Goal: Navigation & Orientation: Find specific page/section

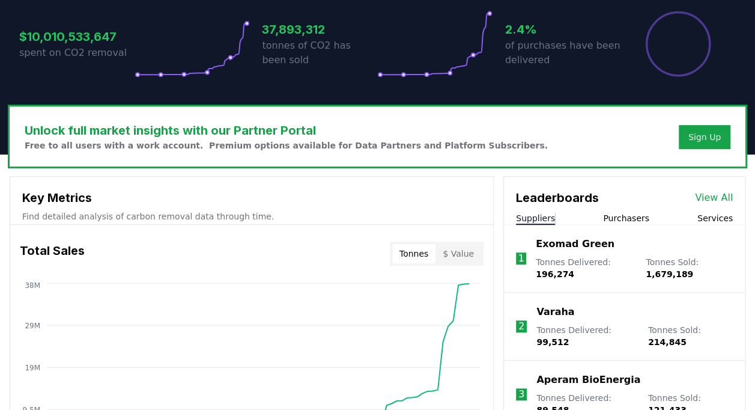
scroll to position [261, 0]
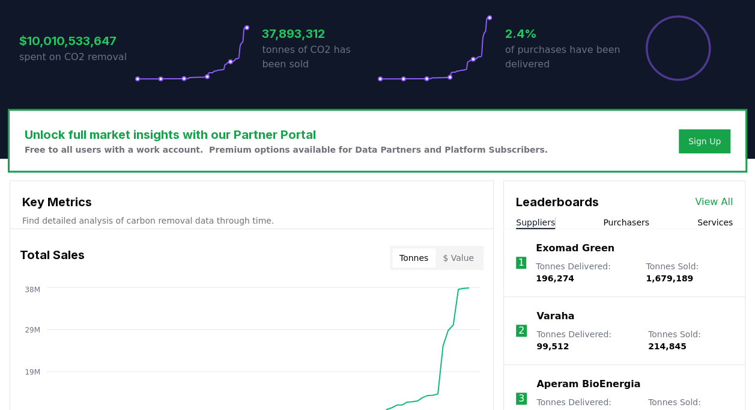
click at [548, 222] on button "Suppliers" at bounding box center [535, 222] width 39 height 12
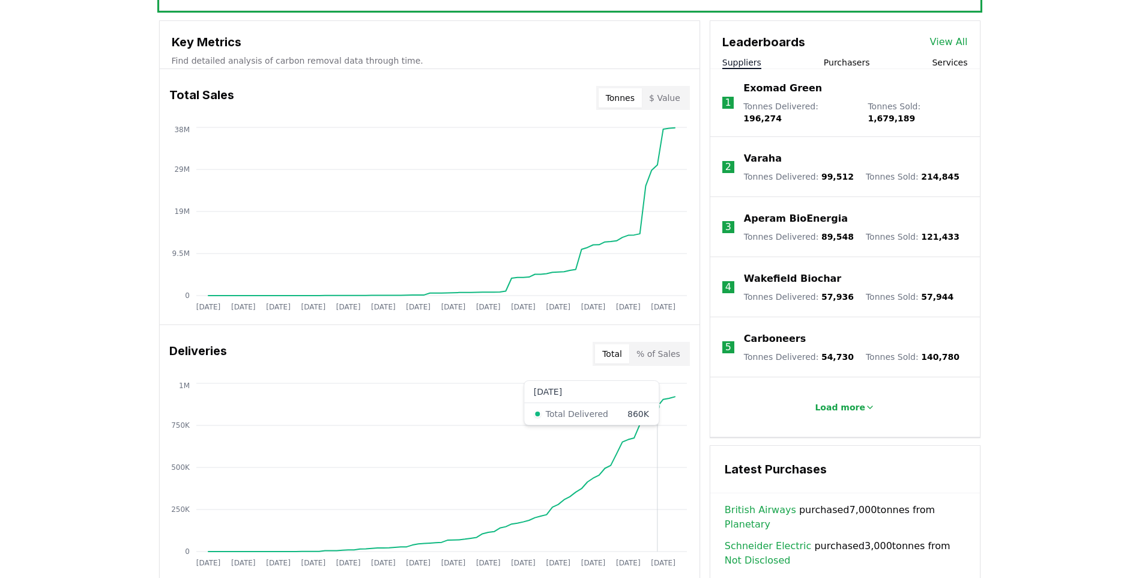
scroll to position [300, 0]
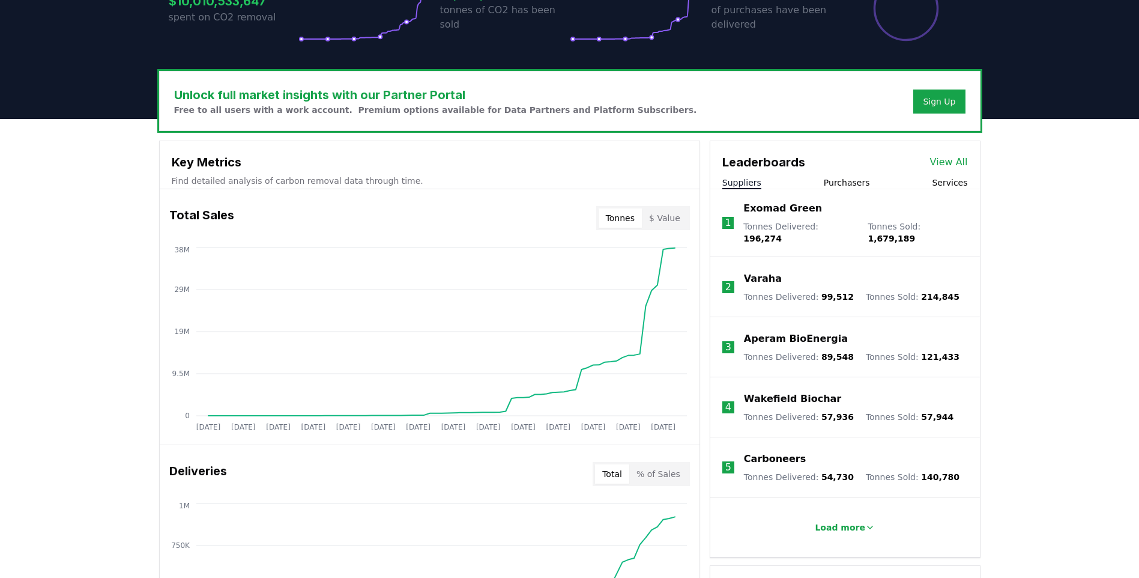
click at [754, 186] on button "Purchasers" at bounding box center [847, 183] width 46 height 12
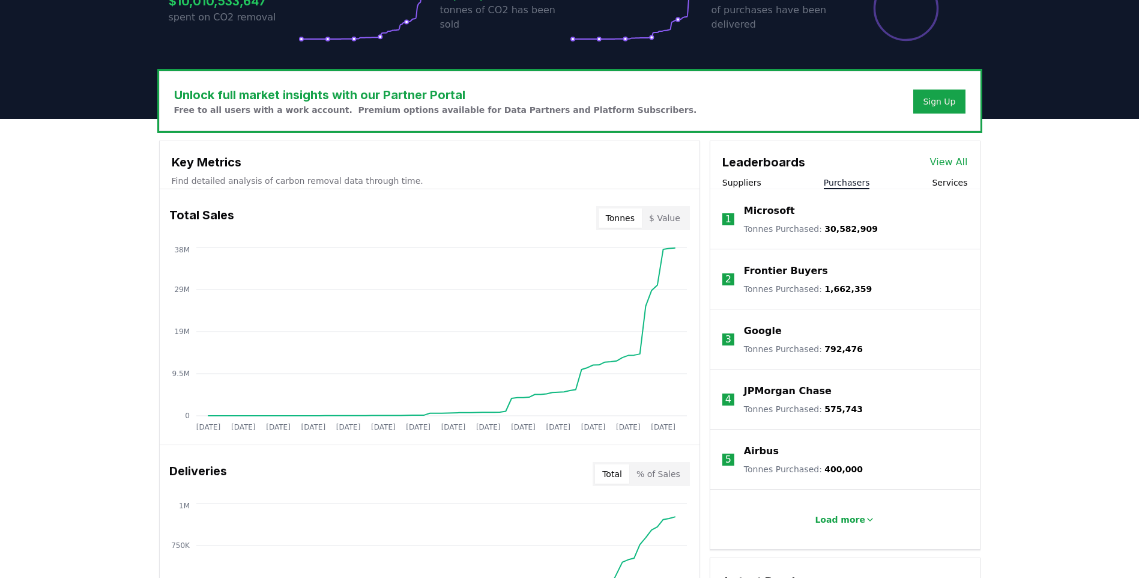
click at [748, 183] on button "Suppliers" at bounding box center [742, 183] width 39 height 12
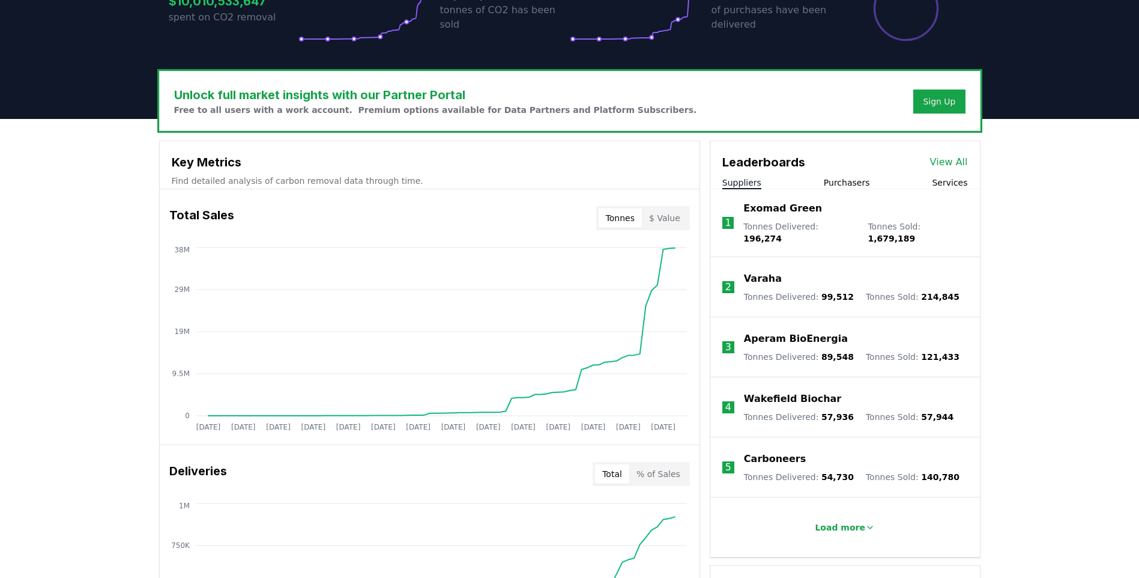
click at [754, 156] on link "View All" at bounding box center [949, 162] width 38 height 14
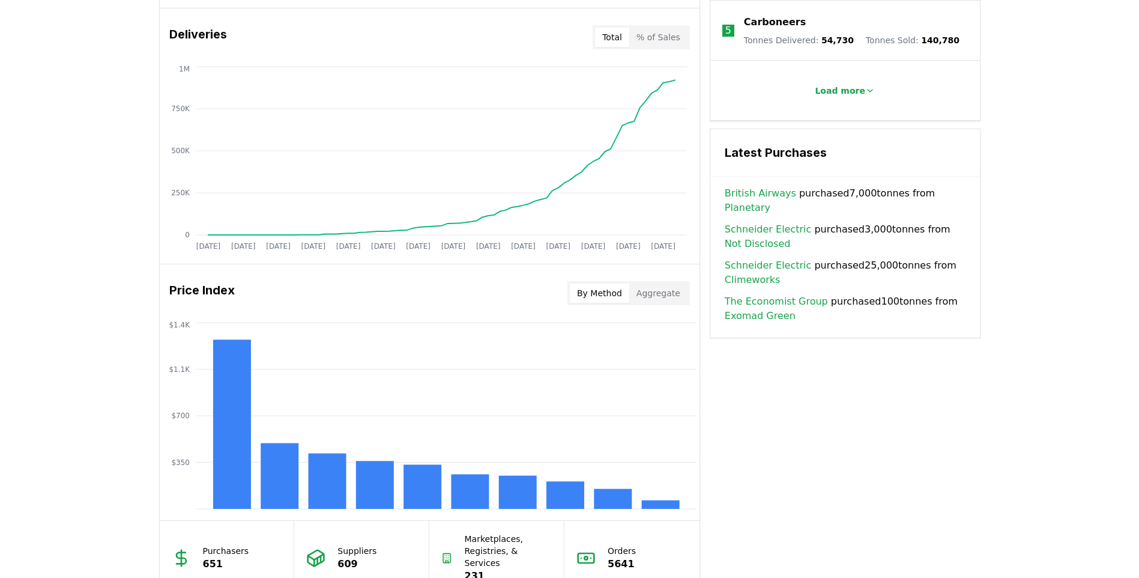
scroll to position [841, 0]
